Goal: Obtain resource: Obtain resource

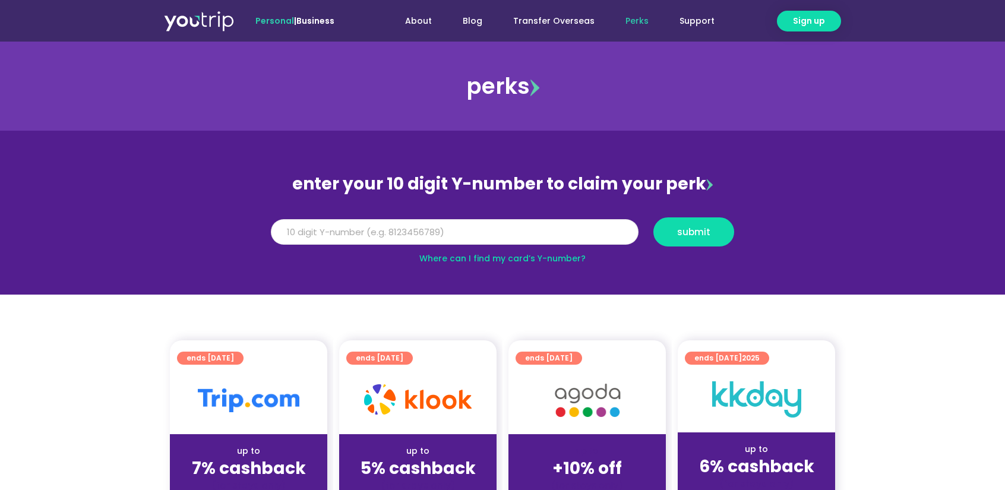
click at [346, 233] on input "Y Number" at bounding box center [455, 232] width 368 height 26
click at [333, 224] on input "Y Number" at bounding box center [455, 232] width 368 height 26
type input "8174774406"
click at [694, 213] on div "Y Number 8174774406 submit" at bounding box center [502, 232] width 475 height 41
click at [683, 239] on button "submit" at bounding box center [694, 231] width 81 height 29
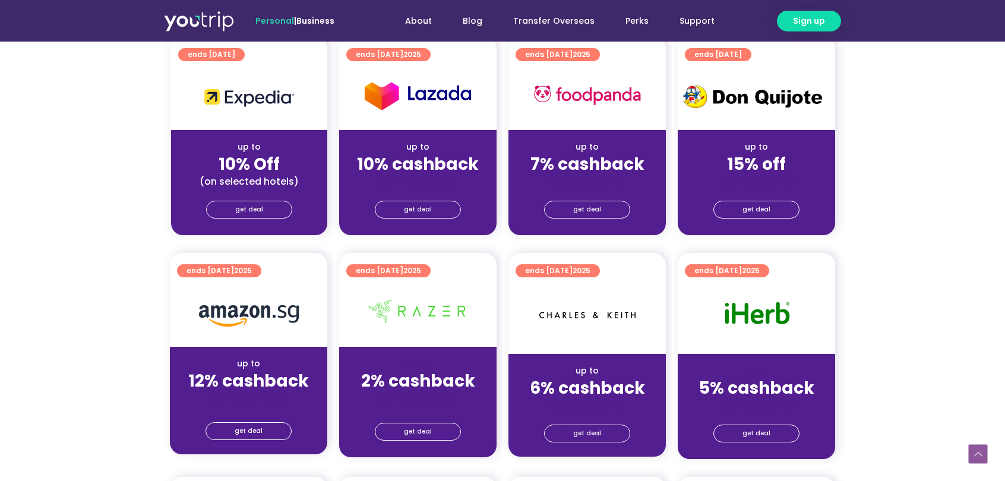
scroll to position [594, 0]
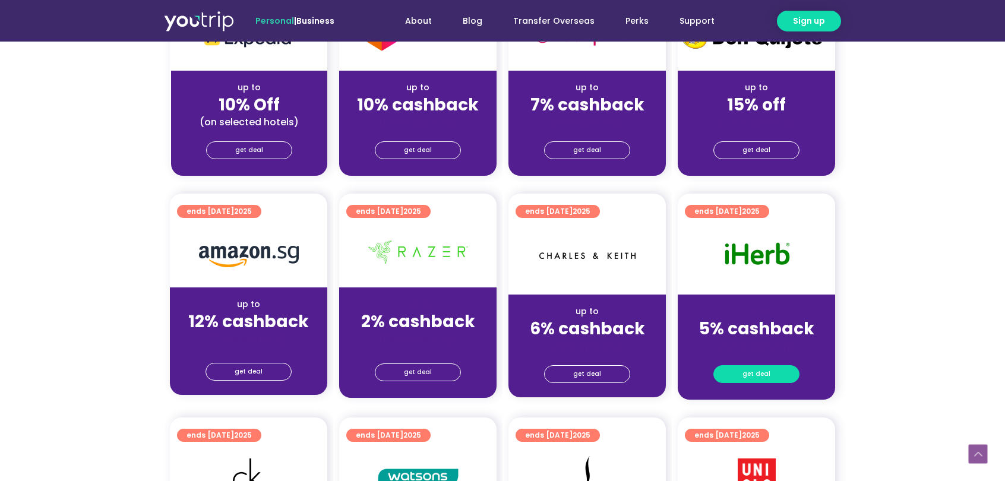
click at [745, 368] on span "get deal" at bounding box center [757, 374] width 28 height 17
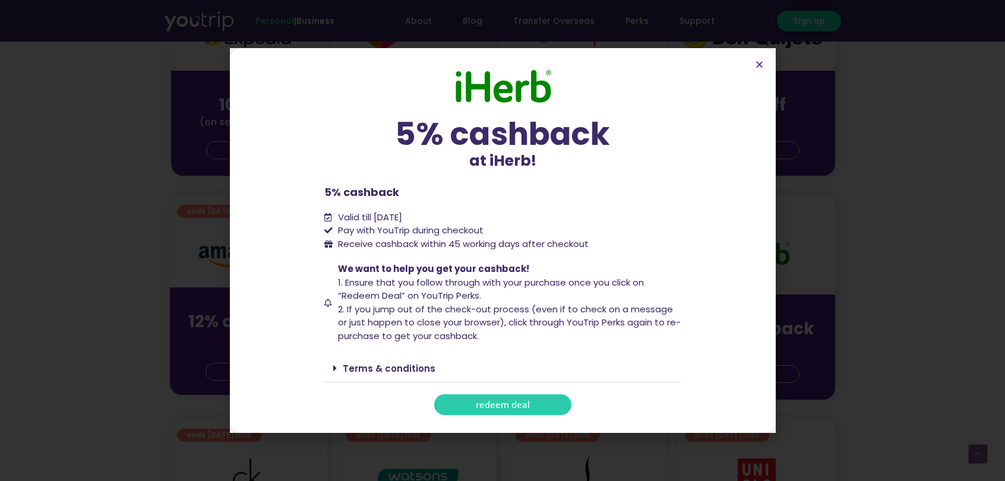
click at [482, 400] on span "redeem deal" at bounding box center [503, 404] width 54 height 9
